Goal: Find specific page/section: Find specific page/section

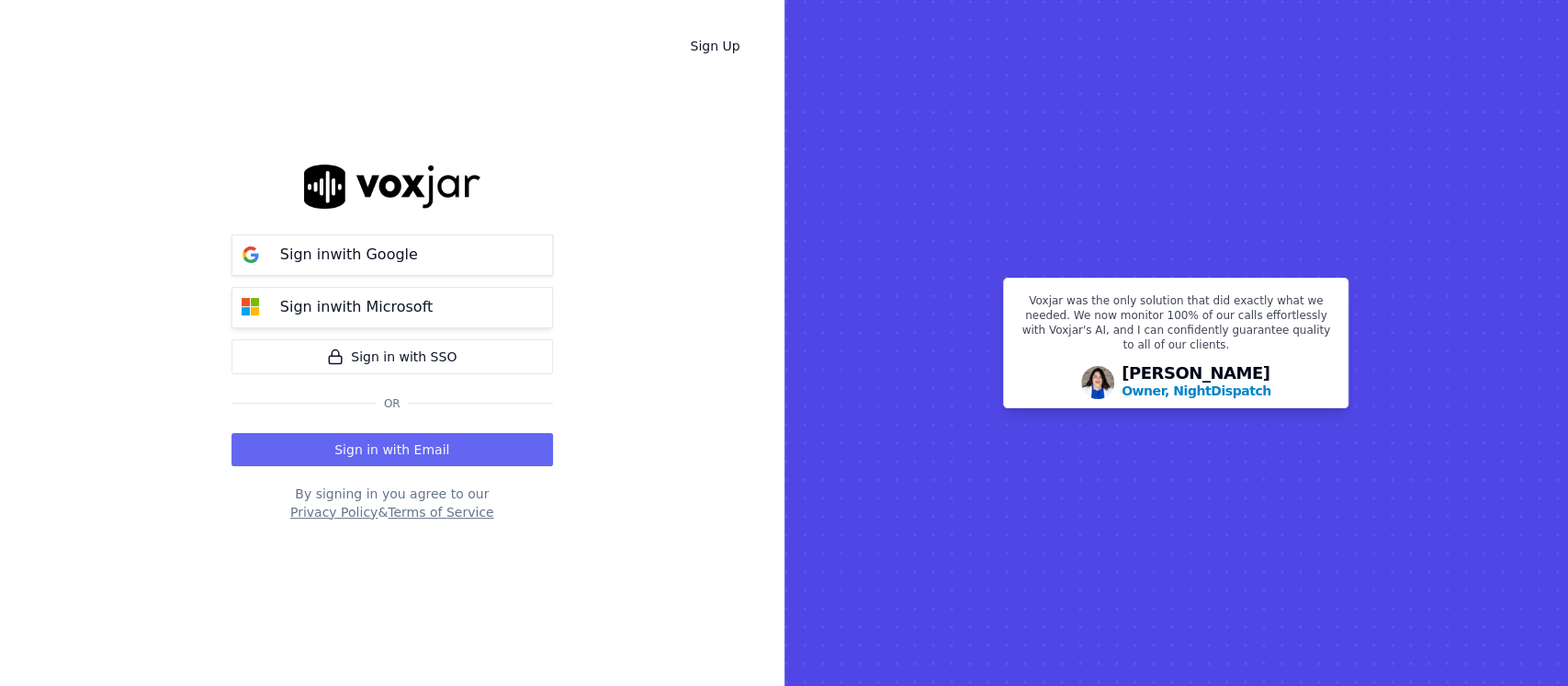
click at [461, 326] on button "Sign in with Microsoft" at bounding box center [392, 307] width 322 height 42
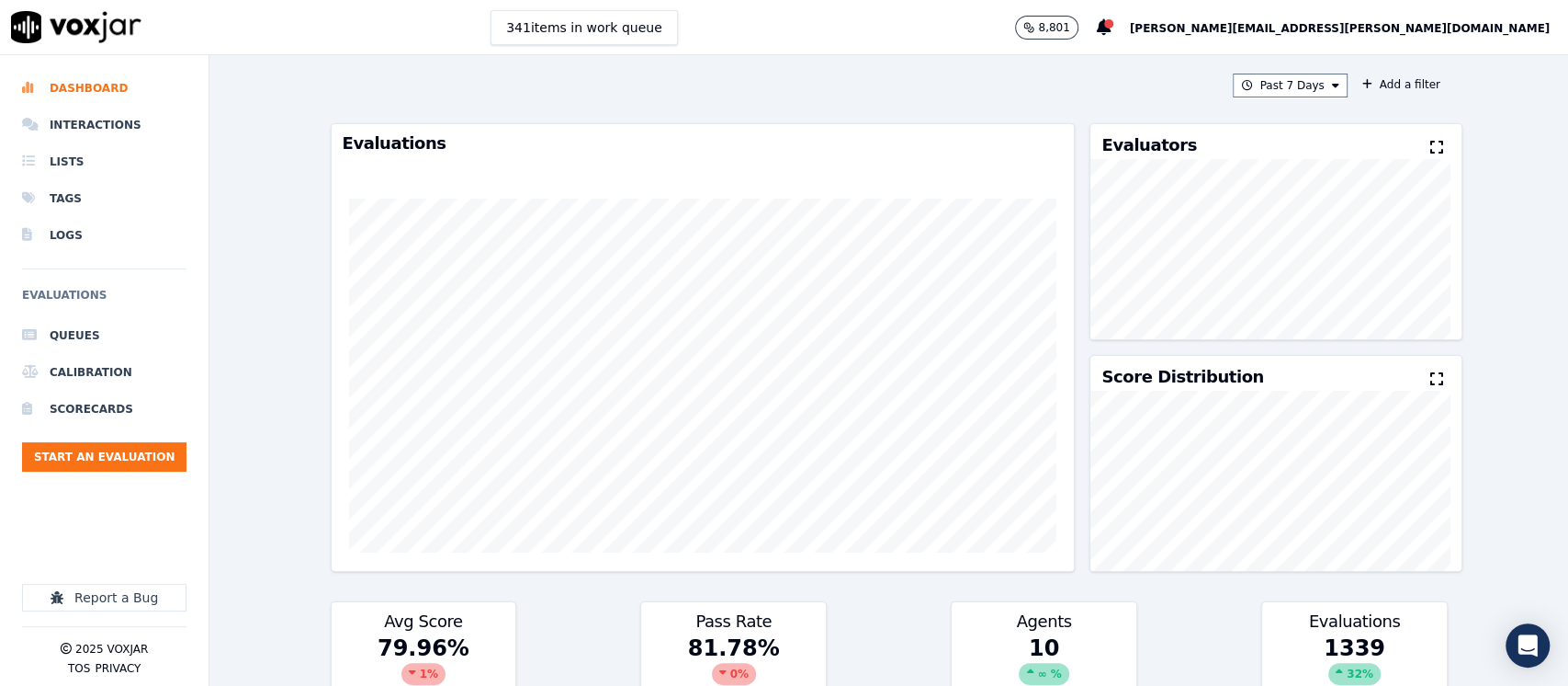
drag, startPoint x: 1511, startPoint y: 285, endPoint x: 1470, endPoint y: 356, distance: 82.0
click at [1511, 286] on div "Past 7 Days Add a filter Evaluations Evaluators Score Distribution Avg Score 79…" at bounding box center [888, 370] width 1358 height 631
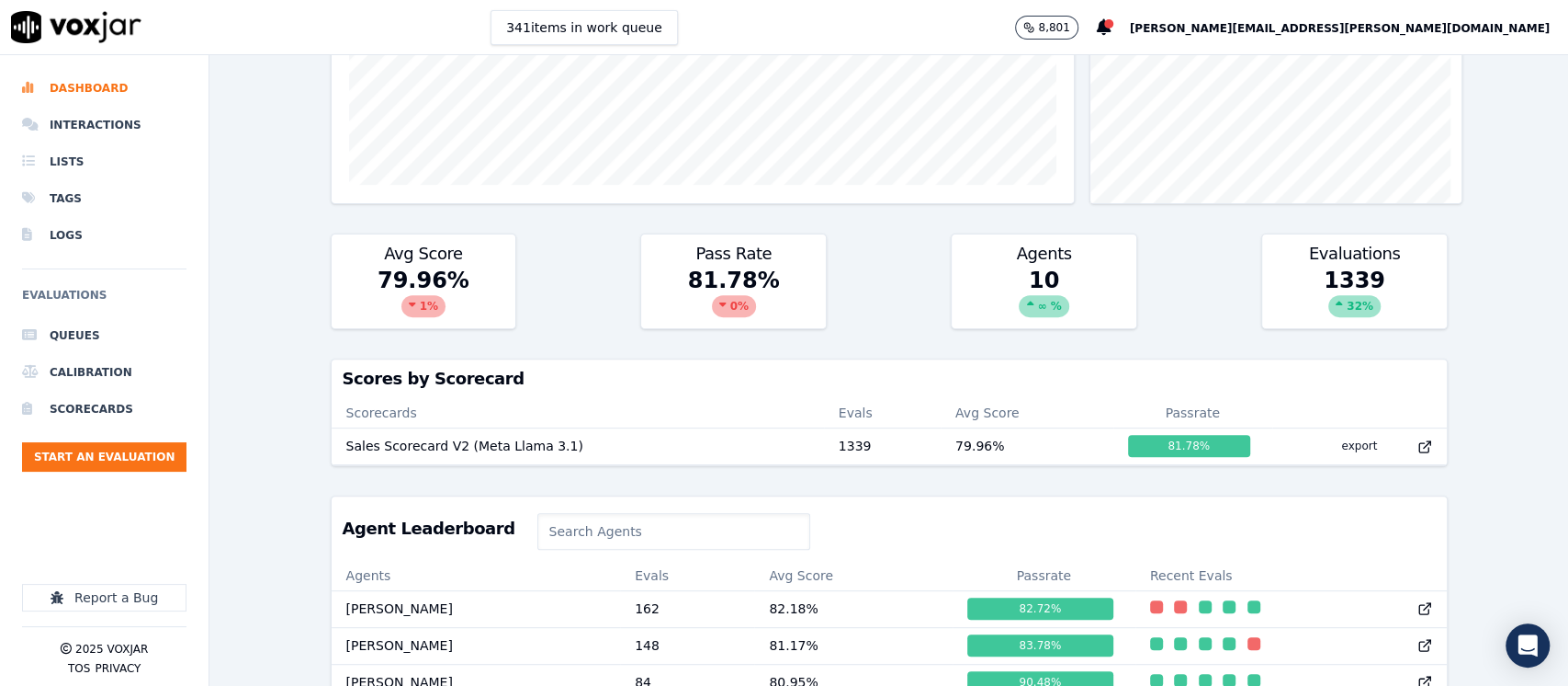
scroll to position [613, 0]
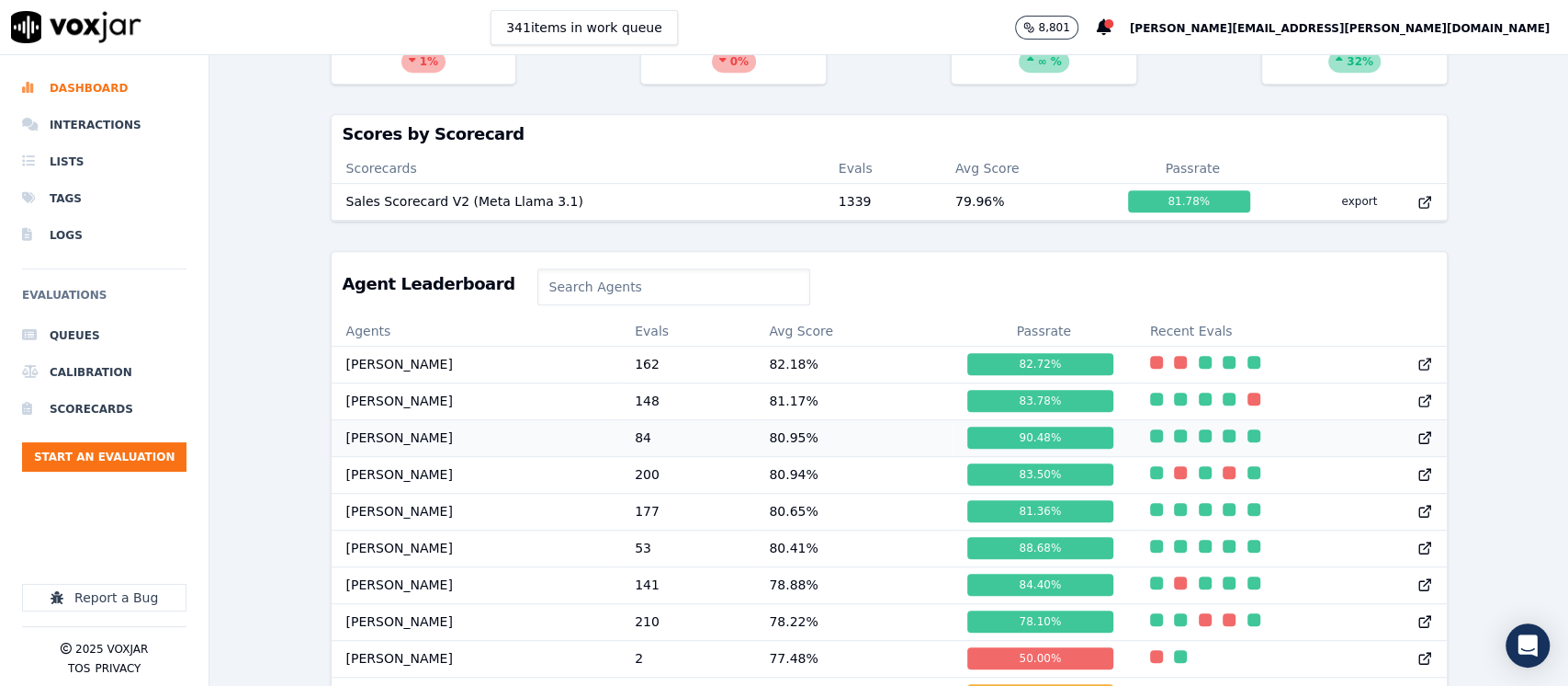
click at [440, 449] on td "Mustafa Finlay" at bounding box center [476, 438] width 290 height 37
click at [517, 485] on td "[PERSON_NAME]" at bounding box center [476, 474] width 290 height 37
click at [540, 383] on td "Martin Nair" at bounding box center [476, 364] width 290 height 37
click at [527, 414] on td "Alex Makwana" at bounding box center [476, 401] width 290 height 37
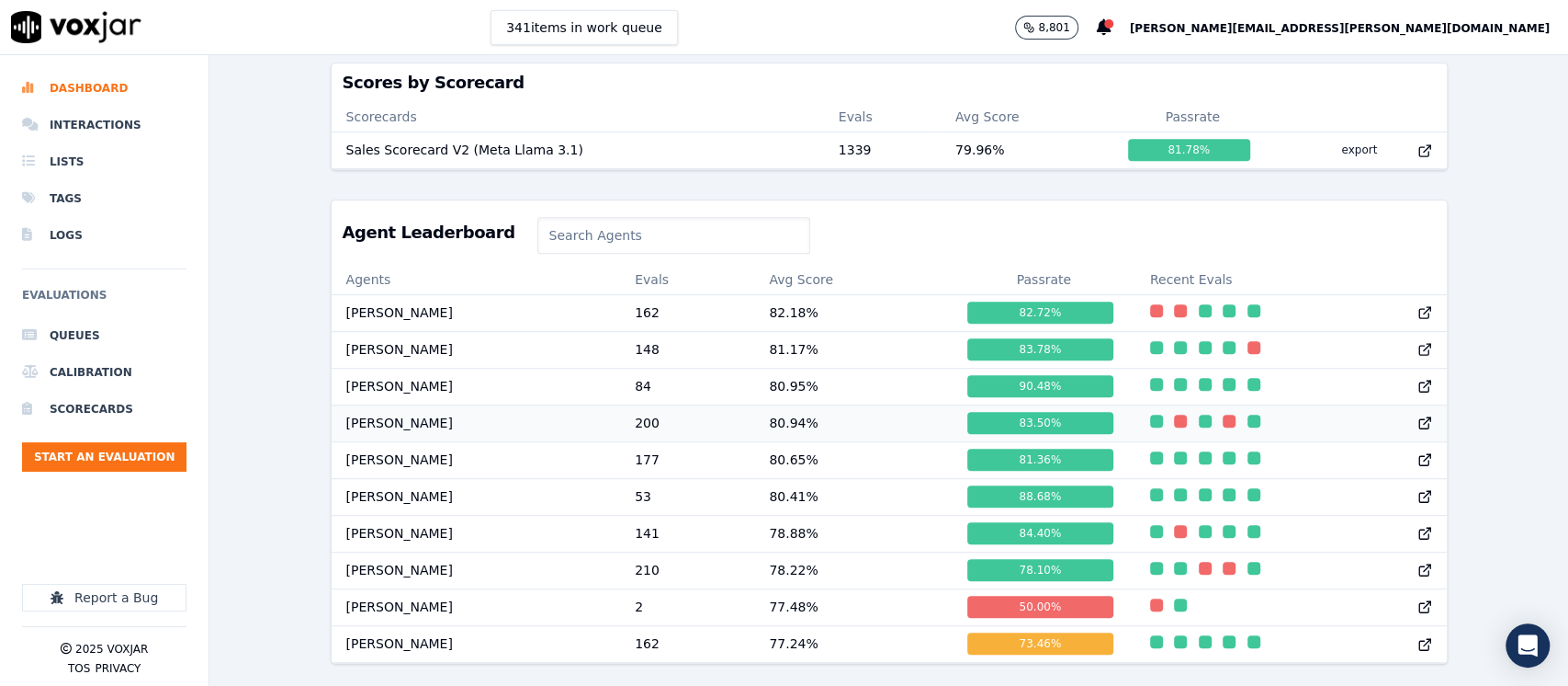
scroll to position [736, 0]
click at [489, 625] on td "Morris Sharma" at bounding box center [476, 643] width 290 height 37
click at [483, 552] on td "David Savnani" at bounding box center [476, 570] width 290 height 37
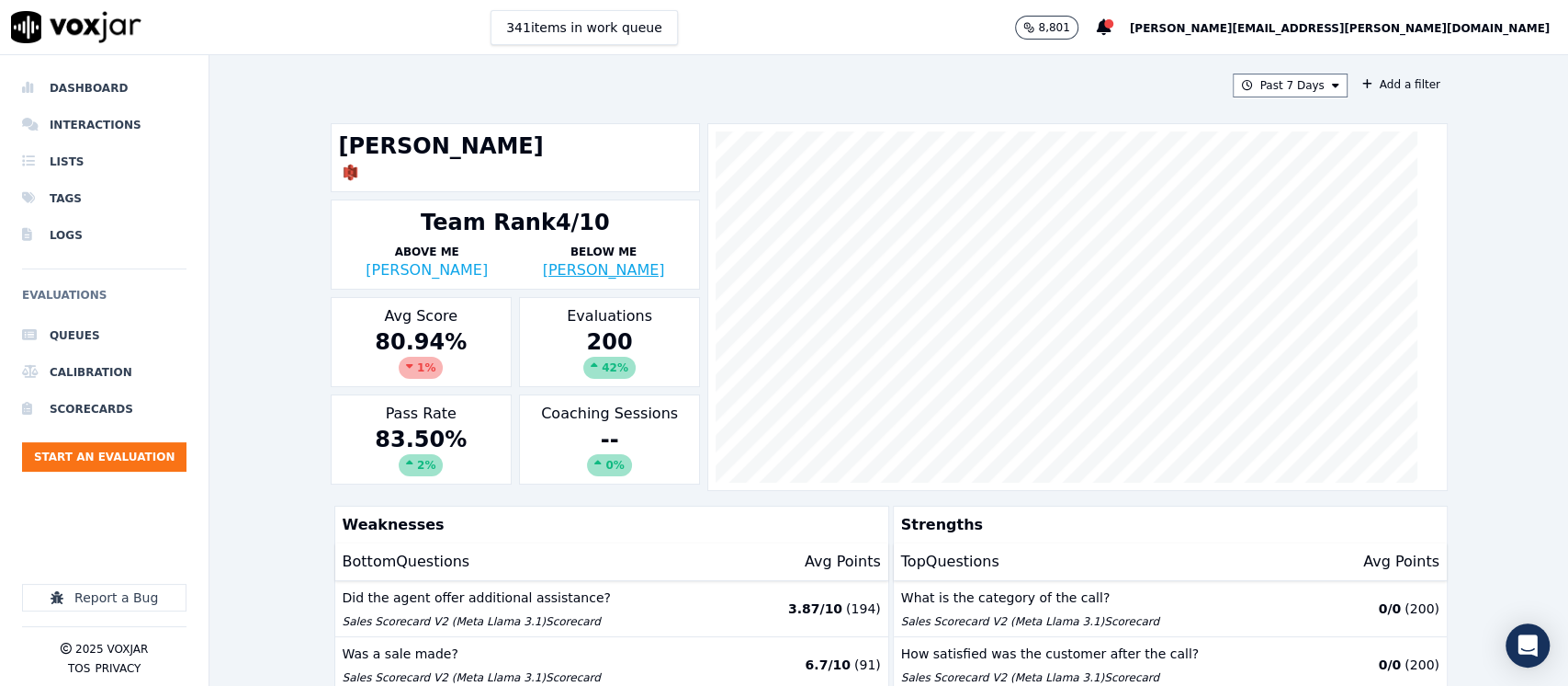
click at [597, 272] on link "Ankit Soni" at bounding box center [603, 270] width 123 height 17
